Goal: Task Accomplishment & Management: Use online tool/utility

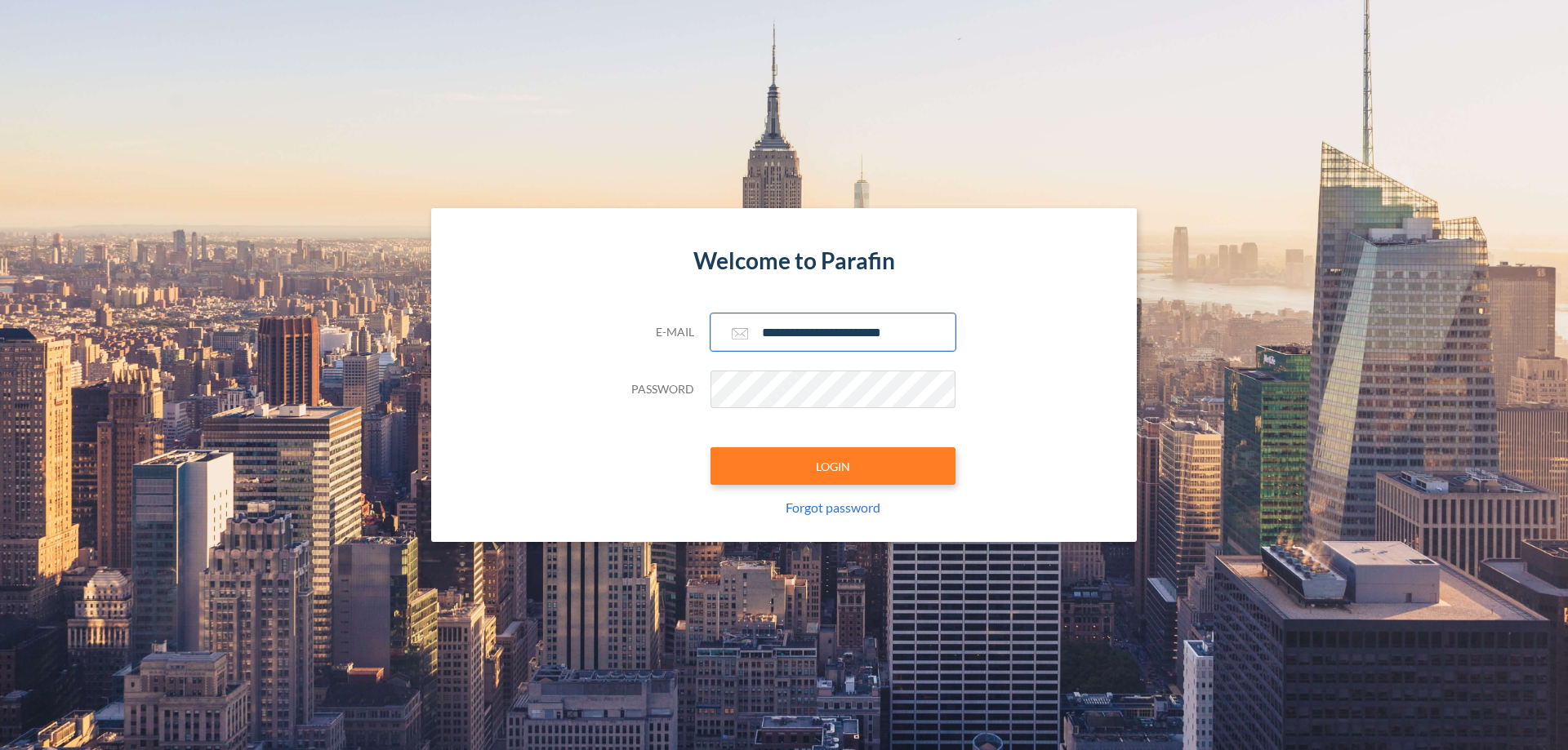
type input "**********"
click at [833, 466] on button "LOGIN" at bounding box center [833, 465] width 245 height 38
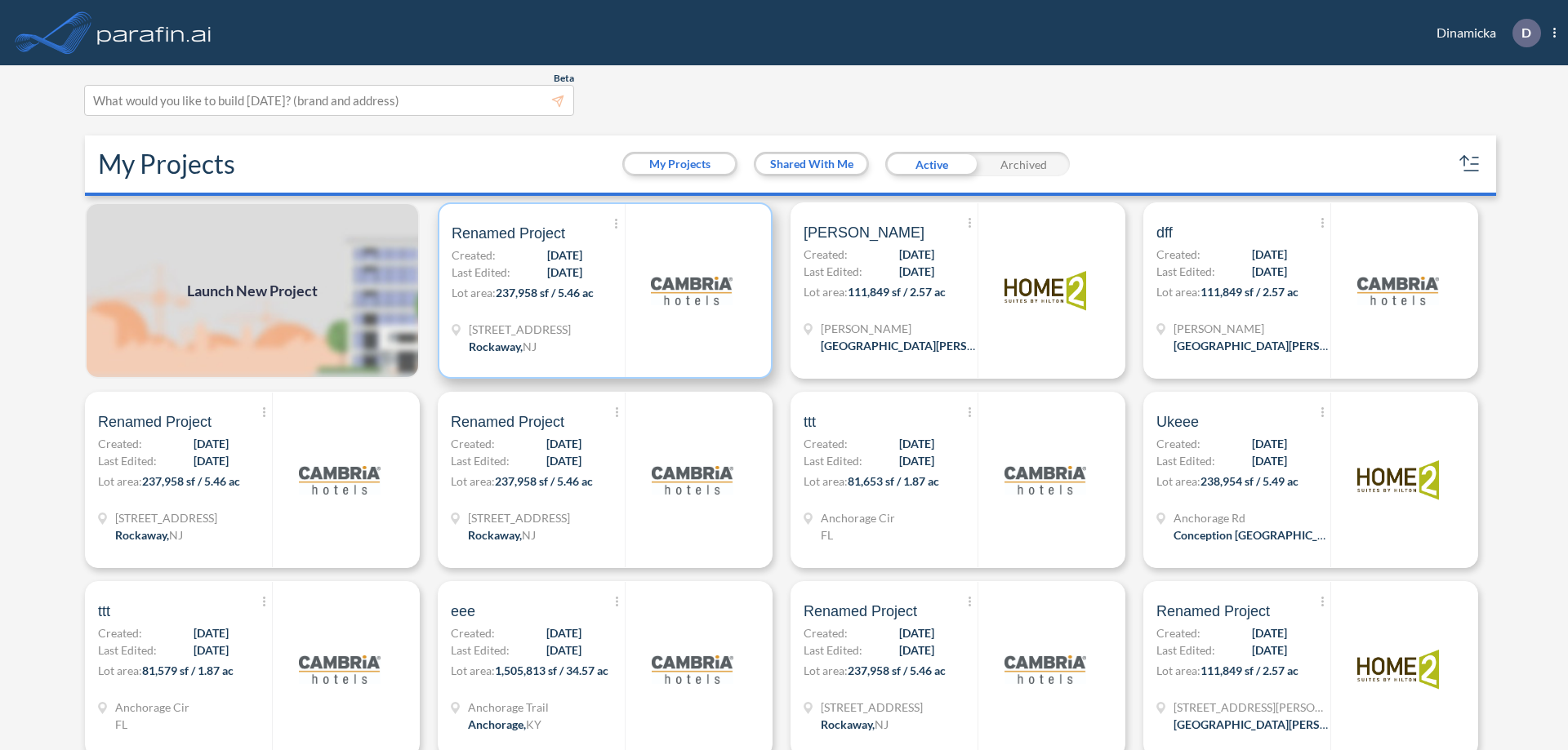
scroll to position [4, 0]
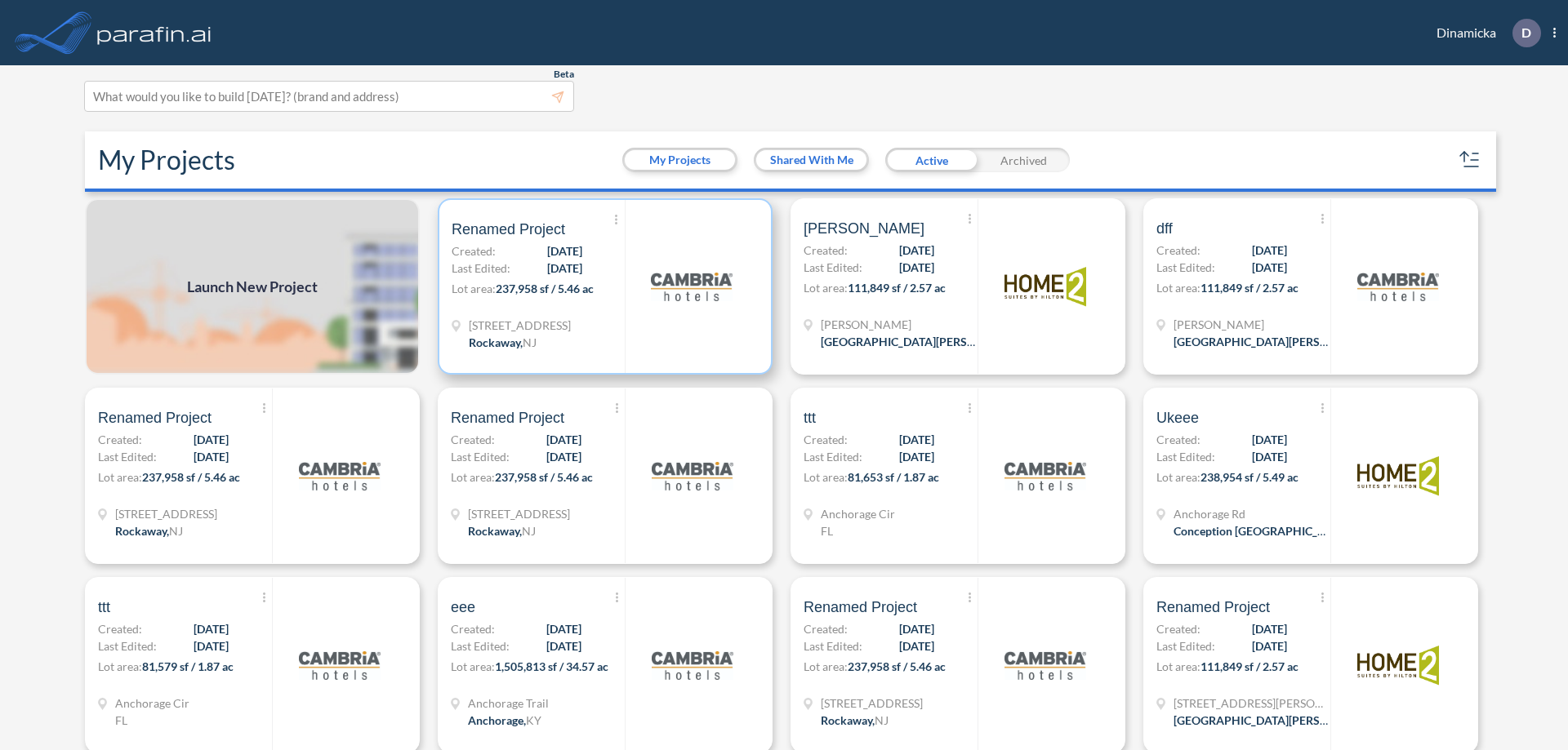
click at [602, 287] on p "Lot area: 237,958 sf / 5.46 ac" at bounding box center [538, 291] width 173 height 24
